Goal: Complete application form

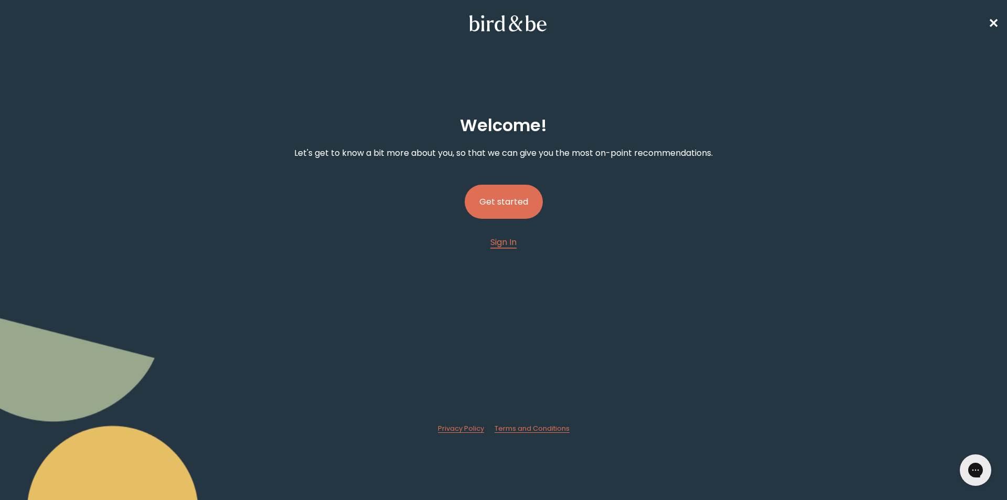
click at [503, 188] on button "Get started" at bounding box center [504, 202] width 78 height 34
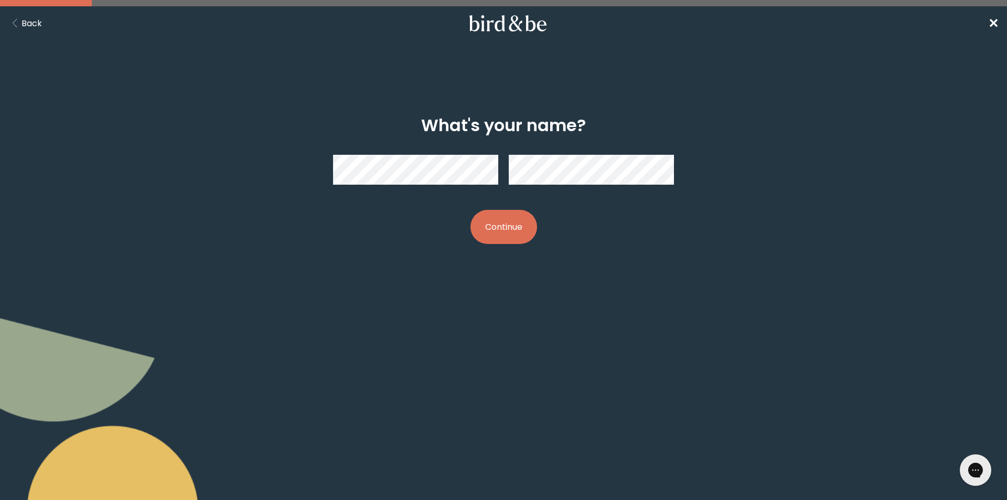
click at [503, 219] on button "Continue" at bounding box center [504, 227] width 67 height 34
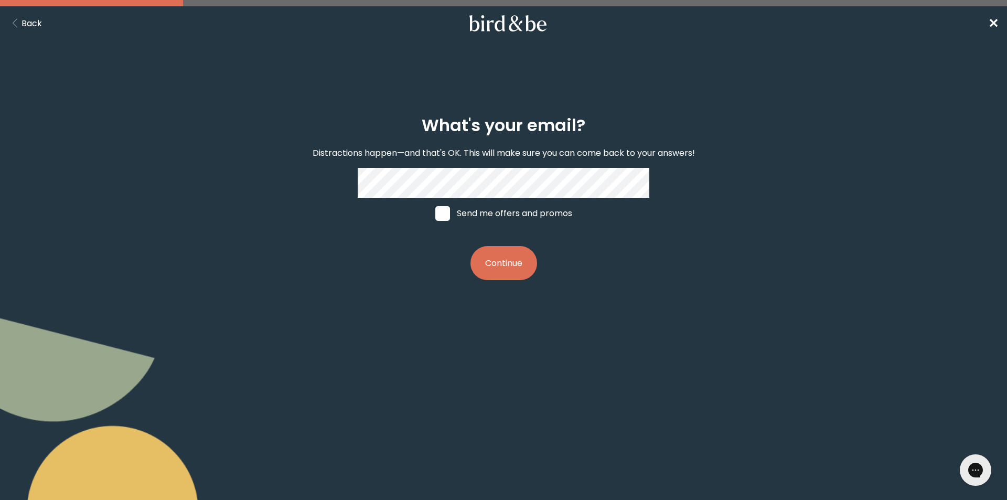
click at [353, 189] on div "What's your email? Distractions happen—and that's OK. This will make sure you c…" at bounding box center [503, 198] width 487 height 198
click at [26, 33] on nav "Back ✕" at bounding box center [503, 23] width 1007 height 34
click at [24, 26] on button "Back" at bounding box center [25, 23] width 34 height 13
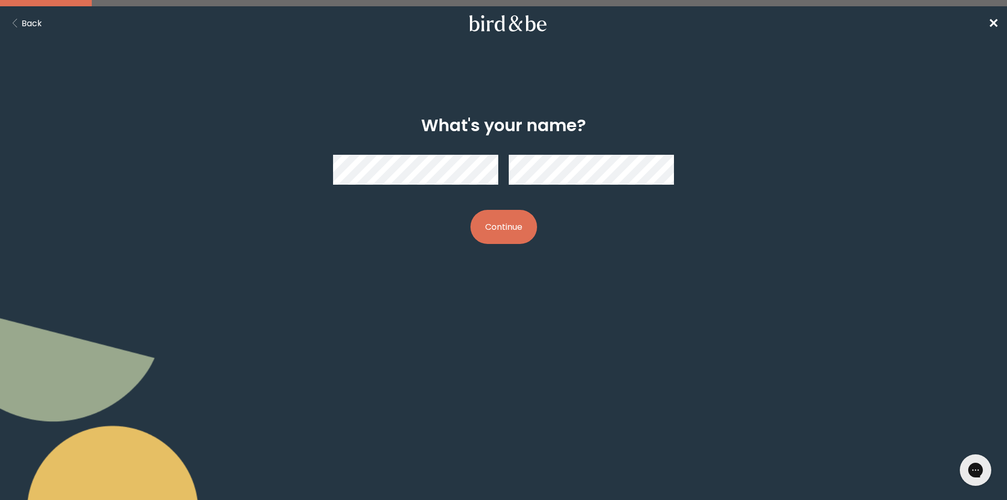
click at [24, 26] on button "Back" at bounding box center [25, 23] width 34 height 13
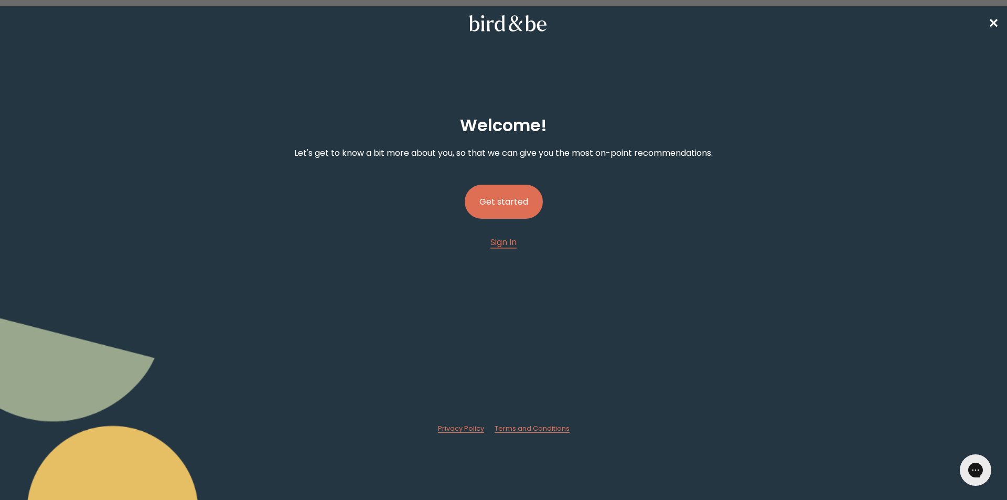
click at [24, 26] on nav "✕" at bounding box center [503, 23] width 1007 height 34
click at [996, 22] on span "✕" at bounding box center [993, 23] width 10 height 17
